Goal: Book appointment/travel/reservation

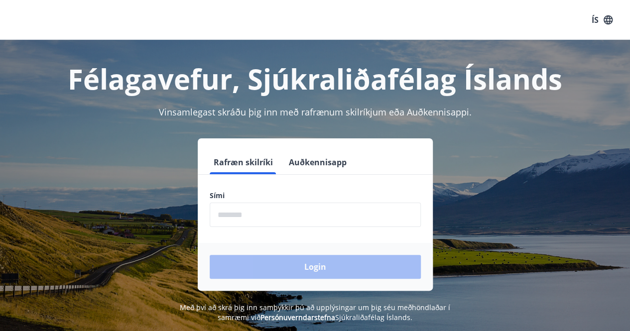
click at [260, 224] on input "phone" at bounding box center [315, 215] width 211 height 24
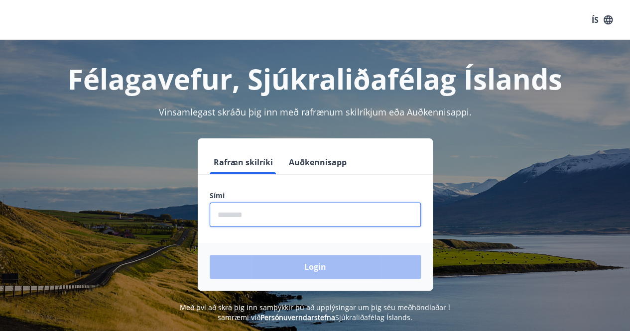
type input "********"
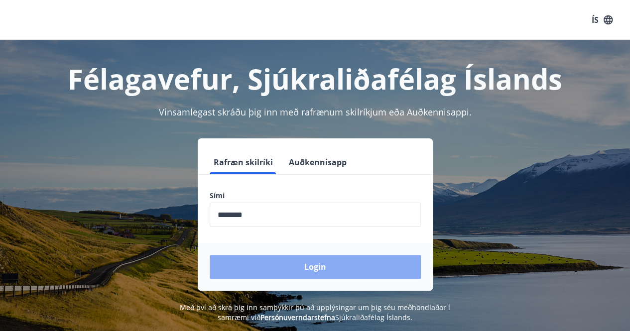
click at [256, 267] on button "Login" at bounding box center [315, 267] width 211 height 24
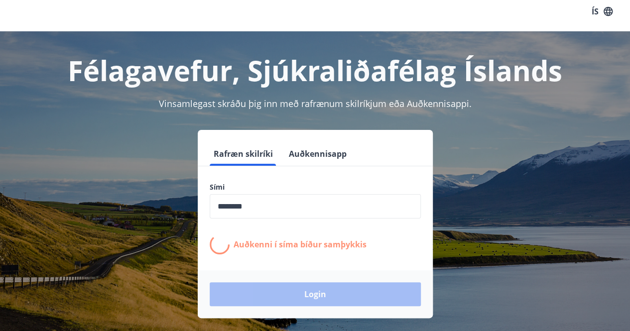
scroll to position [16, 0]
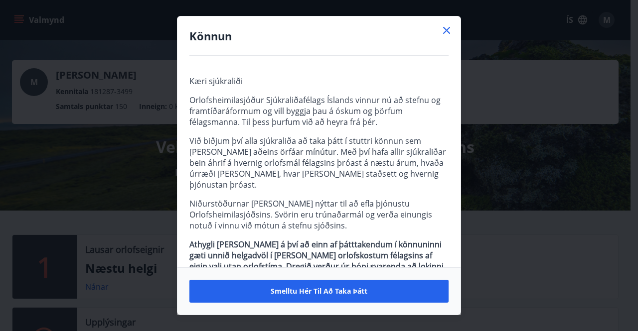
click at [443, 36] on div at bounding box center [447, 31] width 12 height 15
click at [444, 27] on icon at bounding box center [446, 30] width 7 height 7
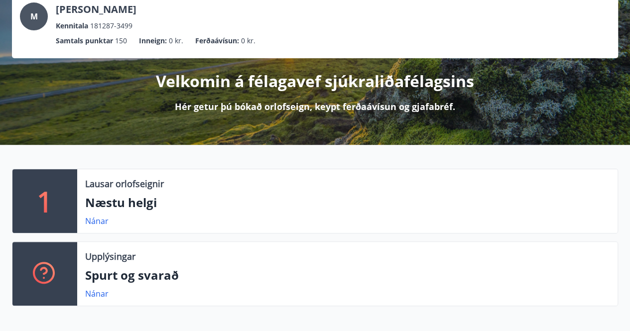
scroll to position [67, 0]
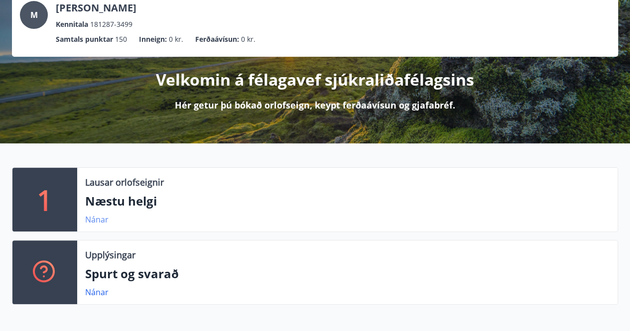
click at [99, 219] on link "Nánar" at bounding box center [96, 219] width 23 height 11
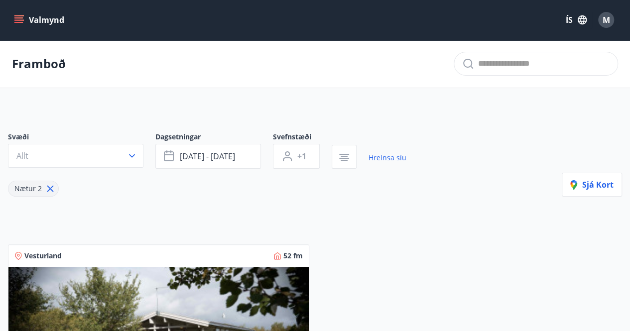
click at [54, 36] on div "Valmynd ÍS M" at bounding box center [315, 20] width 630 height 40
click at [51, 27] on button "Valmynd" at bounding box center [40, 20] width 56 height 18
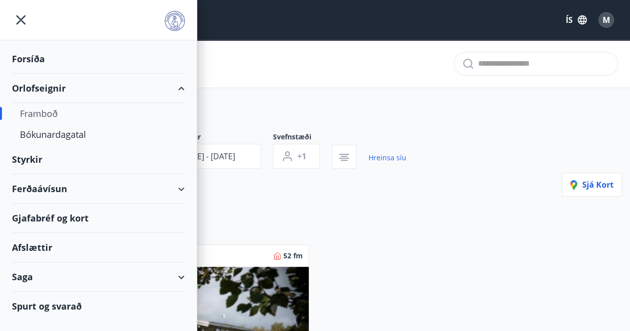
click at [41, 93] on div "Orlofseignir" at bounding box center [98, 88] width 173 height 29
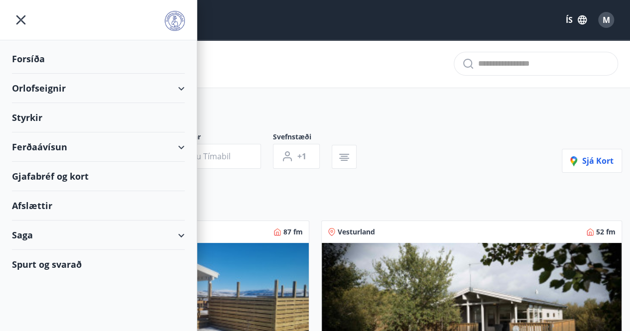
type input "*"
click at [41, 93] on div "Orlofseignir" at bounding box center [98, 88] width 173 height 29
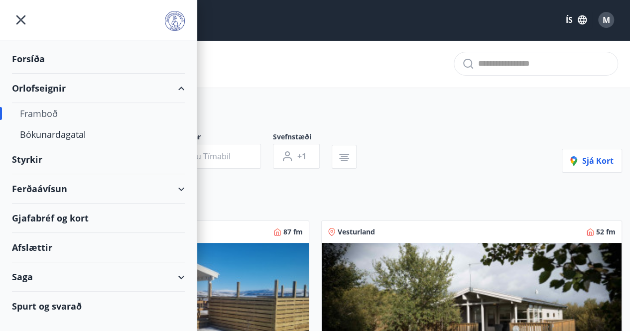
click at [48, 113] on div "Framboð" at bounding box center [98, 113] width 157 height 21
click at [63, 135] on div "Bókunardagatal" at bounding box center [98, 134] width 157 height 21
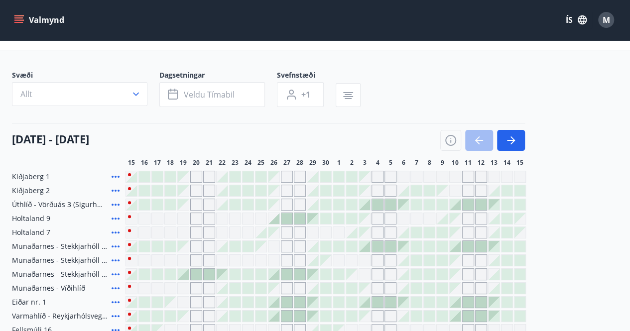
scroll to position [42, 0]
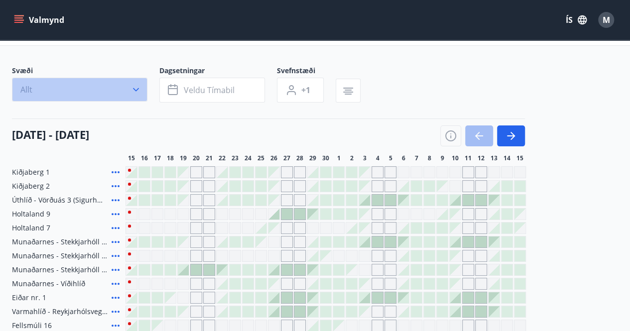
click at [105, 93] on button "Allt" at bounding box center [80, 90] width 136 height 24
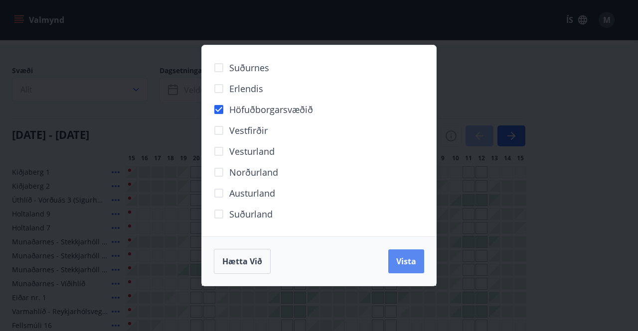
click at [406, 262] on span "Vista" at bounding box center [406, 261] width 20 height 11
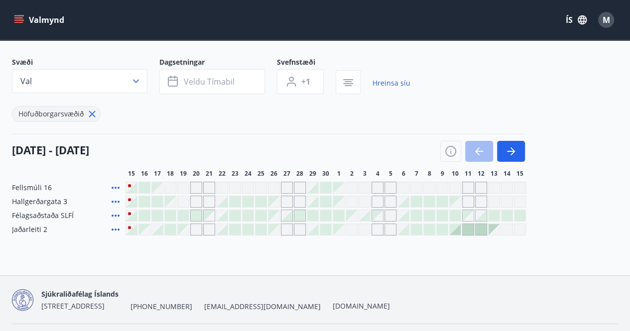
scroll to position [53, 0]
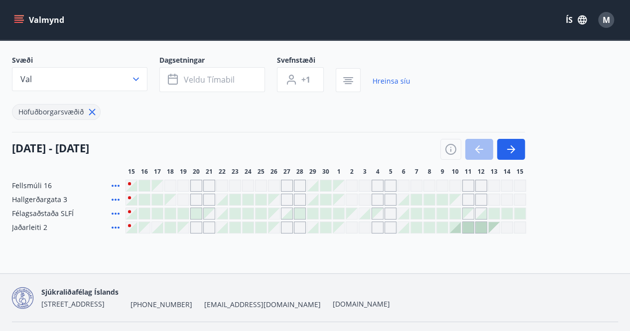
click at [183, 184] on div "Gráir dagar eru ekki bókanlegir" at bounding box center [183, 186] width 12 height 12
click at [238, 263] on div "Bókunardagatal Svæði Val Dagsetningar Veldu tímabil Svefnstæði +1 Hreinsa síu H…" at bounding box center [315, 130] width 630 height 287
click at [288, 215] on div at bounding box center [287, 213] width 11 height 11
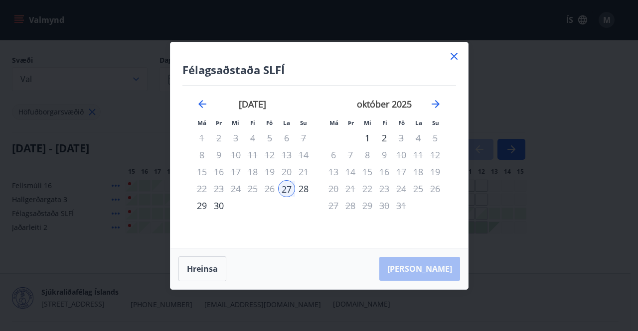
click at [300, 188] on div "28" at bounding box center [303, 188] width 17 height 17
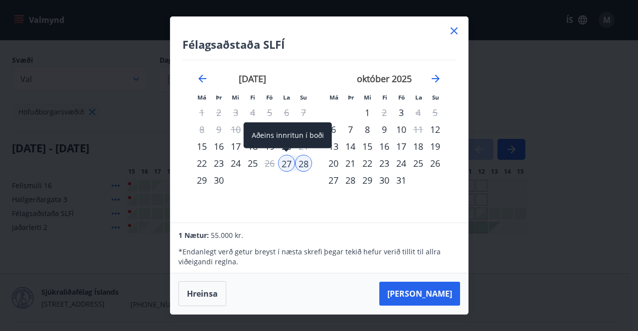
click at [289, 162] on div "27" at bounding box center [286, 163] width 17 height 17
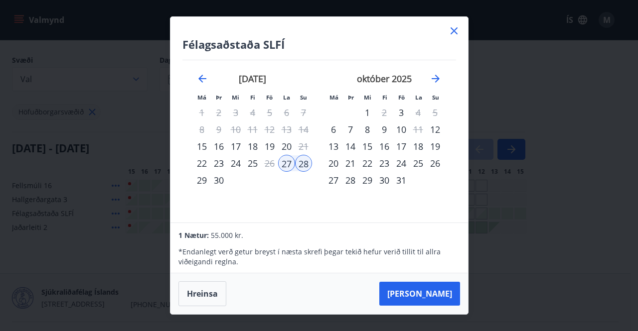
click at [452, 33] on icon at bounding box center [454, 30] width 7 height 7
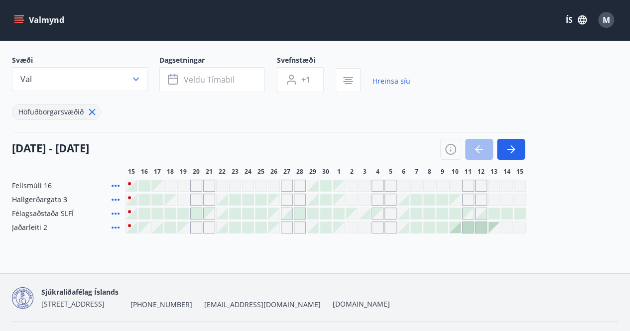
click at [58, 211] on span "Félagsaðstaða SLFÍ" at bounding box center [43, 214] width 62 height 10
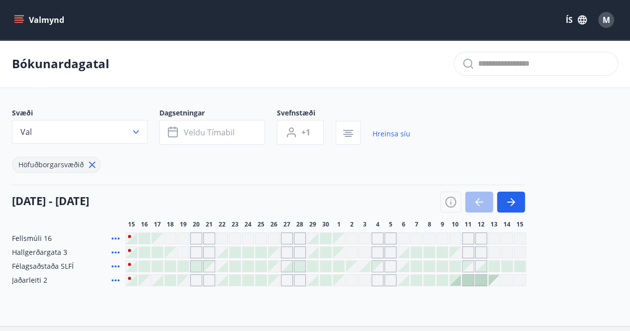
click at [30, 32] on div "Valmynd ÍS M" at bounding box center [315, 20] width 630 height 40
click at [26, 280] on span "Jaðarleiti 2" at bounding box center [29, 281] width 35 height 10
click at [118, 277] on icon at bounding box center [116, 281] width 12 height 12
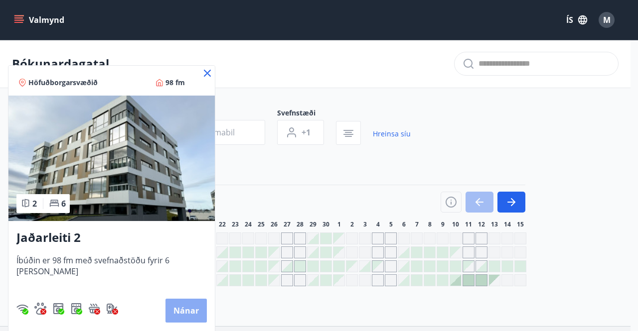
click at [186, 308] on button "Nánar" at bounding box center [185, 311] width 41 height 24
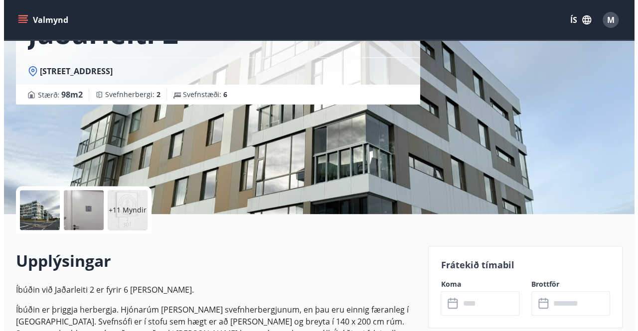
scroll to position [85, 0]
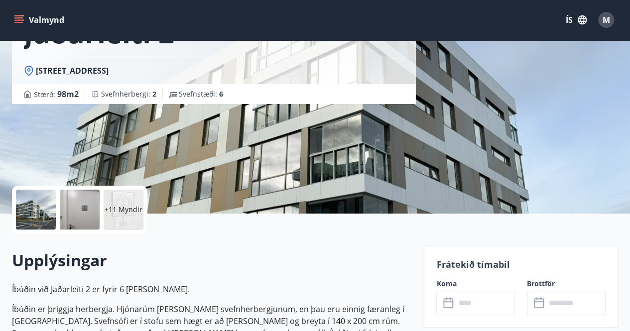
click at [129, 210] on p "+11 Myndir" at bounding box center [124, 210] width 38 height 10
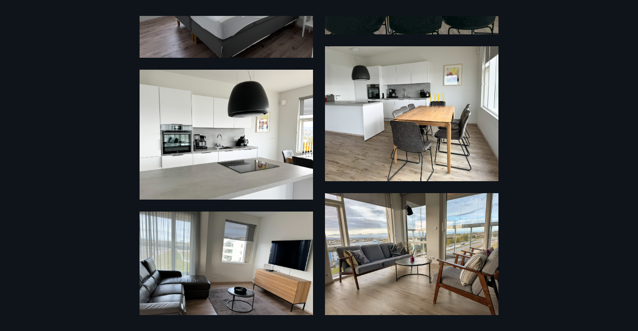
scroll to position [1010, 0]
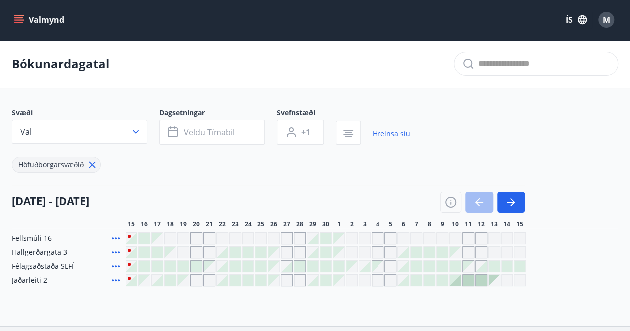
scroll to position [78, 0]
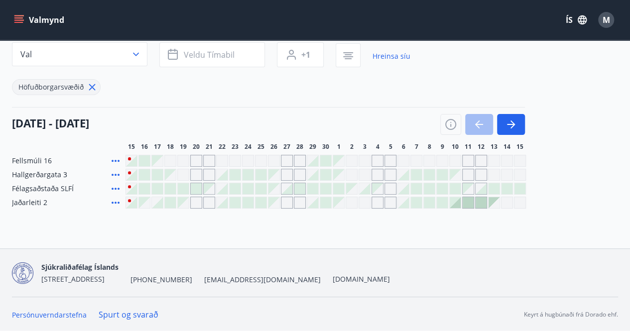
click at [112, 175] on icon at bounding box center [116, 175] width 12 height 12
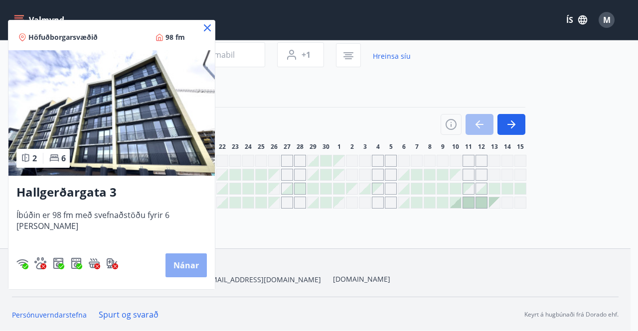
click at [167, 259] on button "Nánar" at bounding box center [185, 266] width 41 height 24
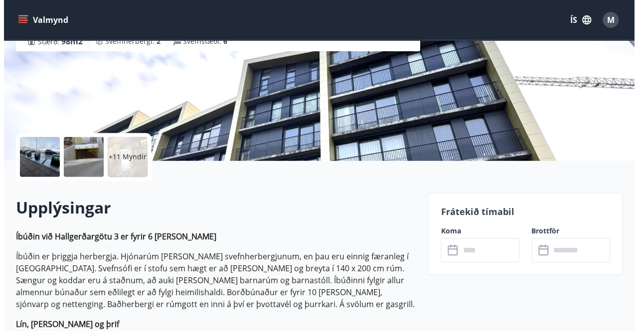
scroll to position [139, 0]
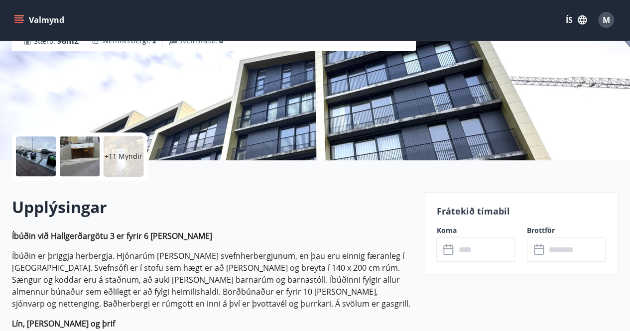
click at [133, 168] on div "+11 Myndir" at bounding box center [124, 157] width 40 height 40
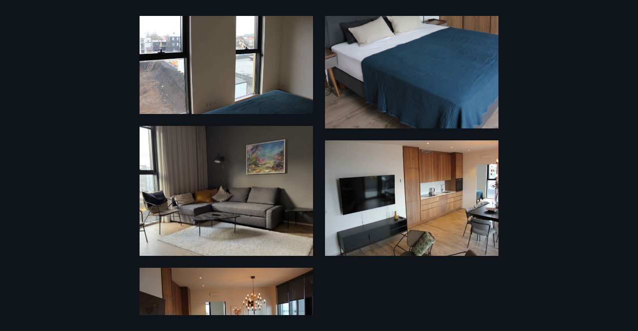
scroll to position [1197, 0]
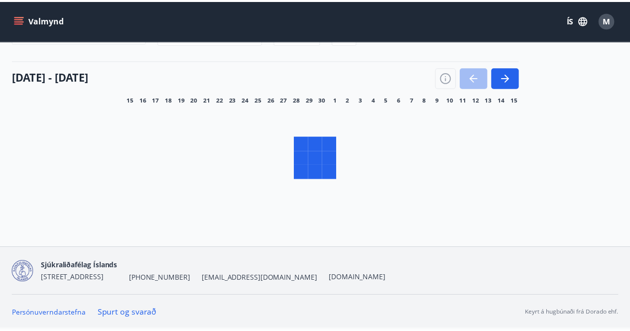
scroll to position [78, 0]
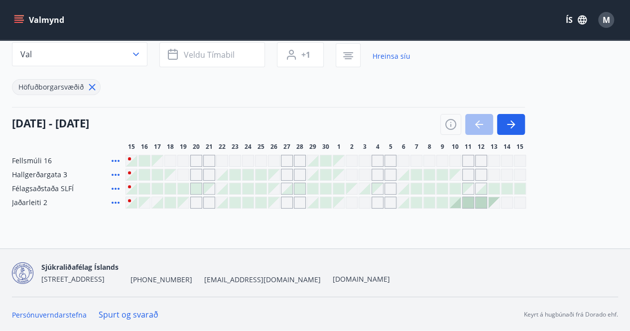
click at [456, 201] on div at bounding box center [455, 202] width 11 height 11
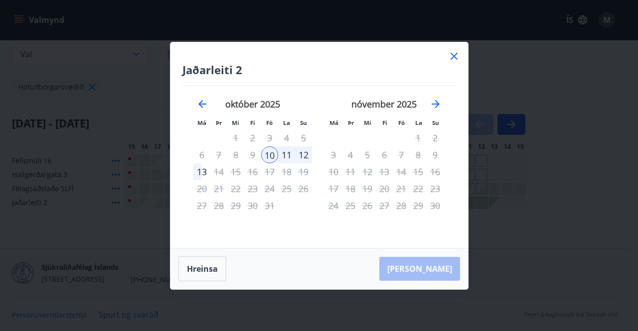
click at [130, 88] on div "Jaðarleiti 2 Má Þr Mi Fi Fö La Su Má Þr Mi Fi Fö La Su september 2025 1 2 3 4 5…" at bounding box center [319, 165] width 638 height 331
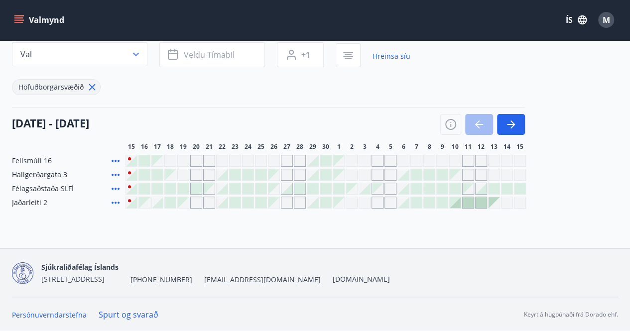
click at [115, 161] on icon at bounding box center [116, 161] width 12 height 12
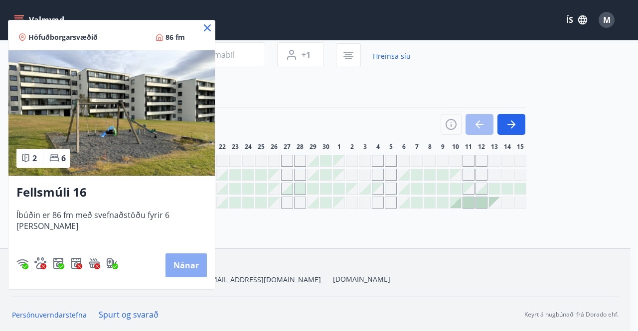
click at [182, 268] on button "Nánar" at bounding box center [185, 266] width 41 height 24
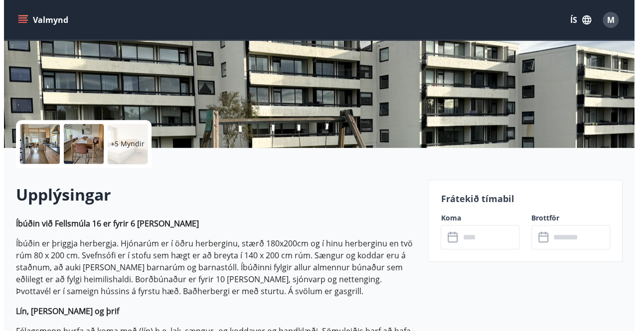
scroll to position [147, 0]
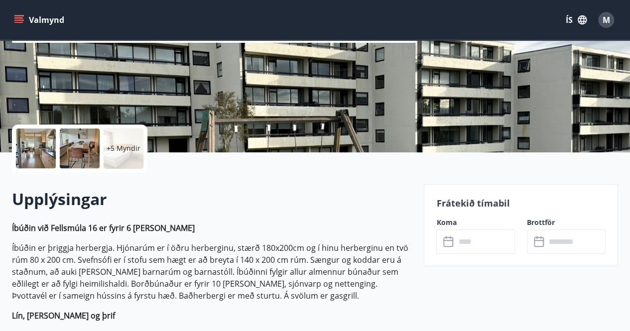
click at [101, 144] on div "+5 Myndir" at bounding box center [80, 149] width 136 height 48
click at [112, 143] on div "+5 Myndir" at bounding box center [124, 149] width 40 height 40
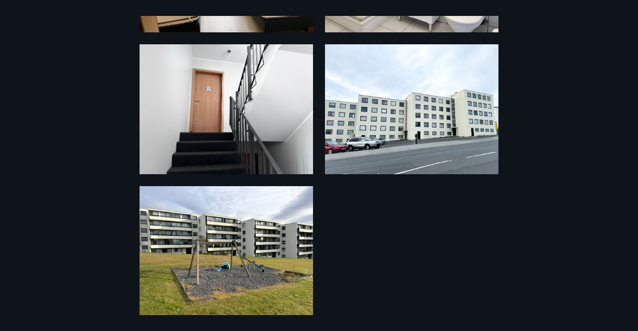
scroll to position [583, 0]
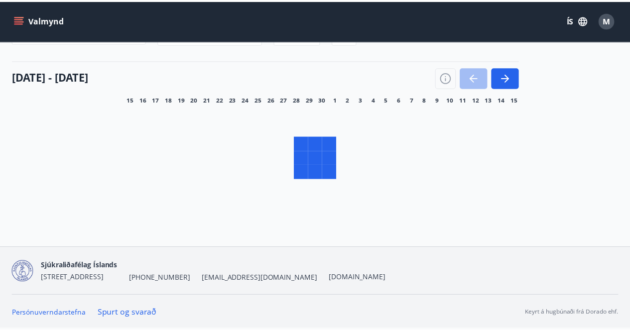
scroll to position [78, 0]
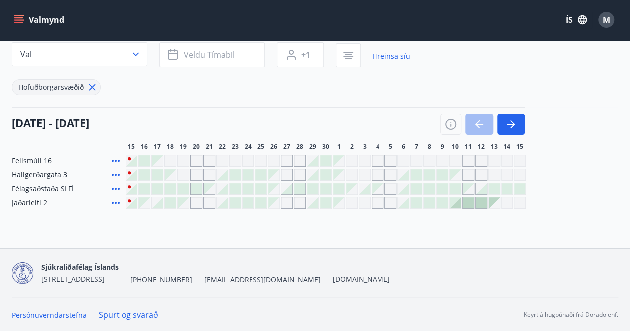
click at [113, 171] on icon at bounding box center [116, 175] width 12 height 12
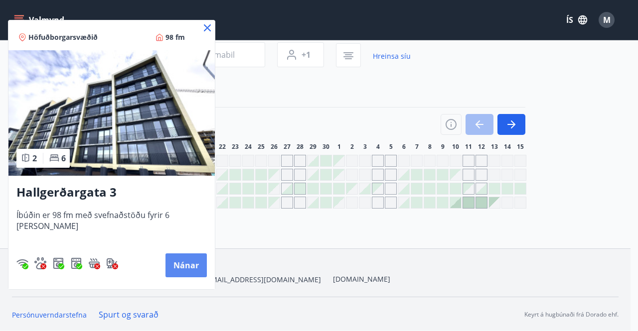
click at [184, 268] on button "Nánar" at bounding box center [185, 266] width 41 height 24
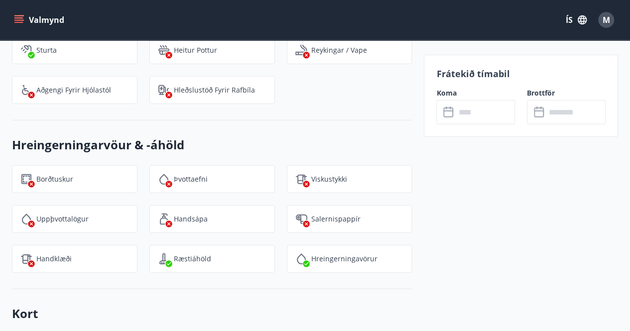
scroll to position [1418, 0]
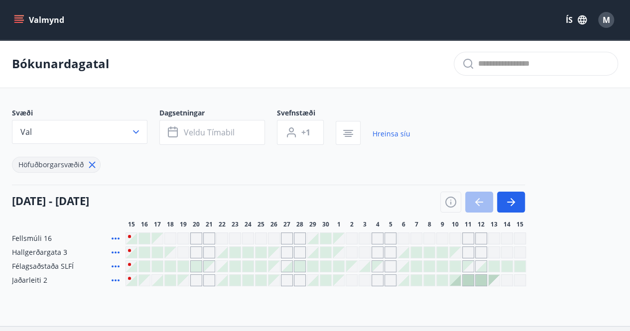
click at [117, 277] on icon at bounding box center [116, 281] width 12 height 12
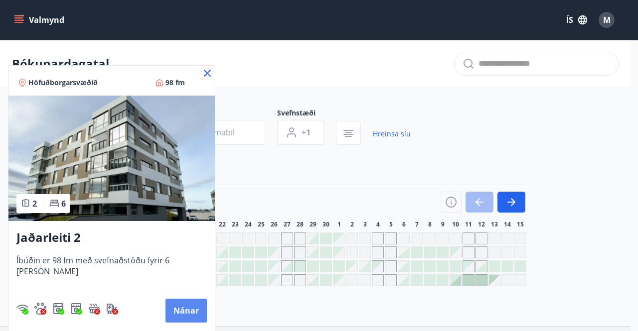
click at [173, 304] on button "Nánar" at bounding box center [185, 311] width 41 height 24
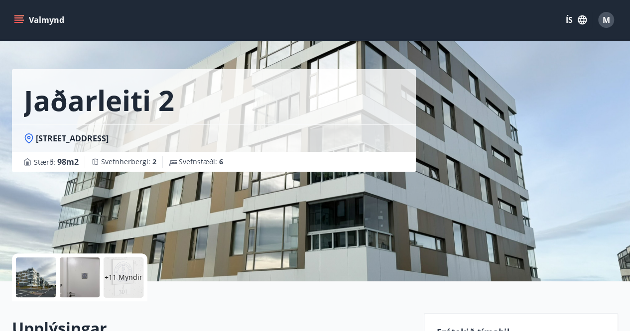
scroll to position [11, 0]
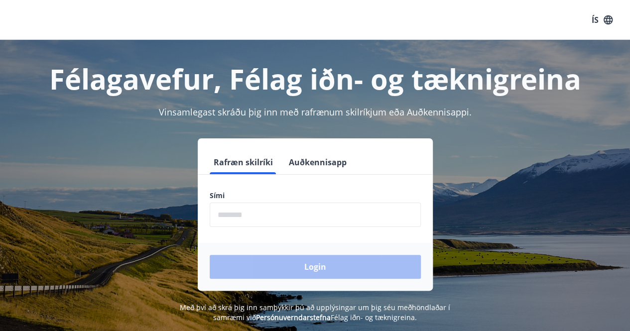
scroll to position [123, 0]
